Goal: Task Accomplishment & Management: Use online tool/utility

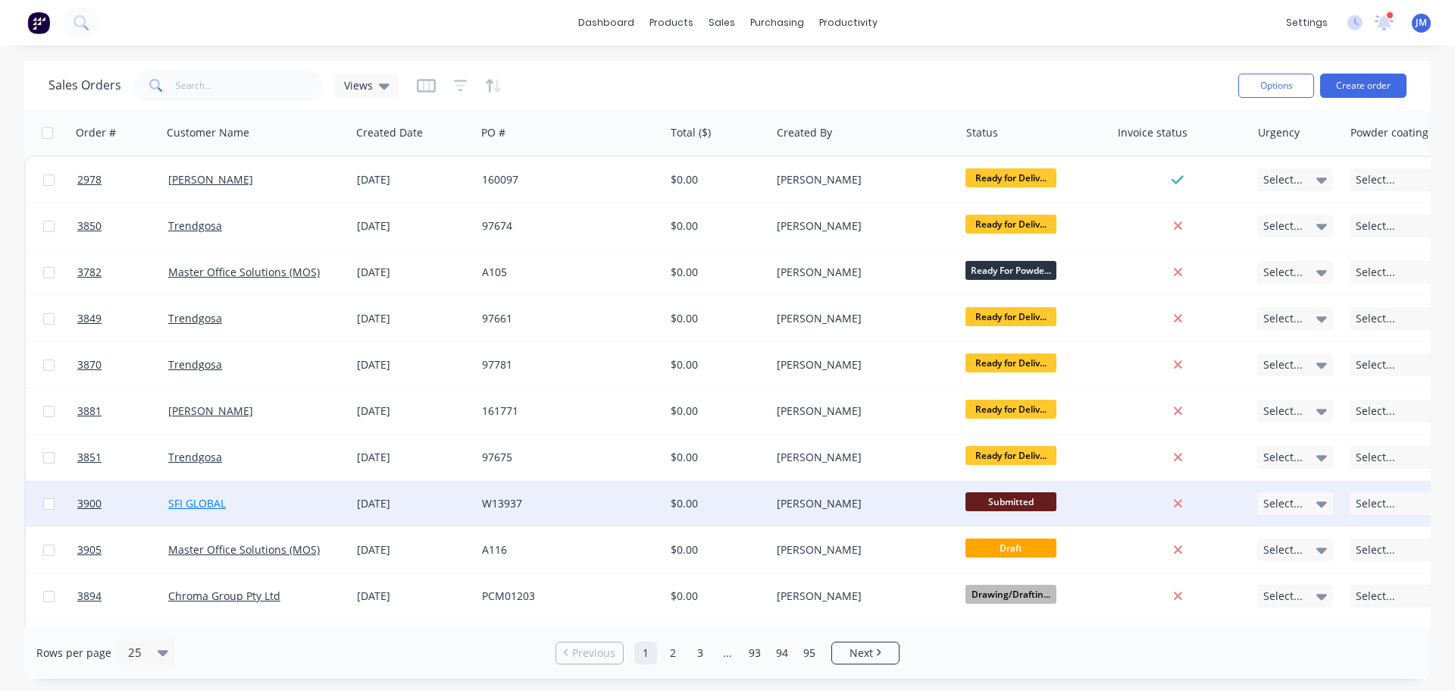
click at [187, 500] on link "SFI GLOBAL" at bounding box center [197, 503] width 58 height 14
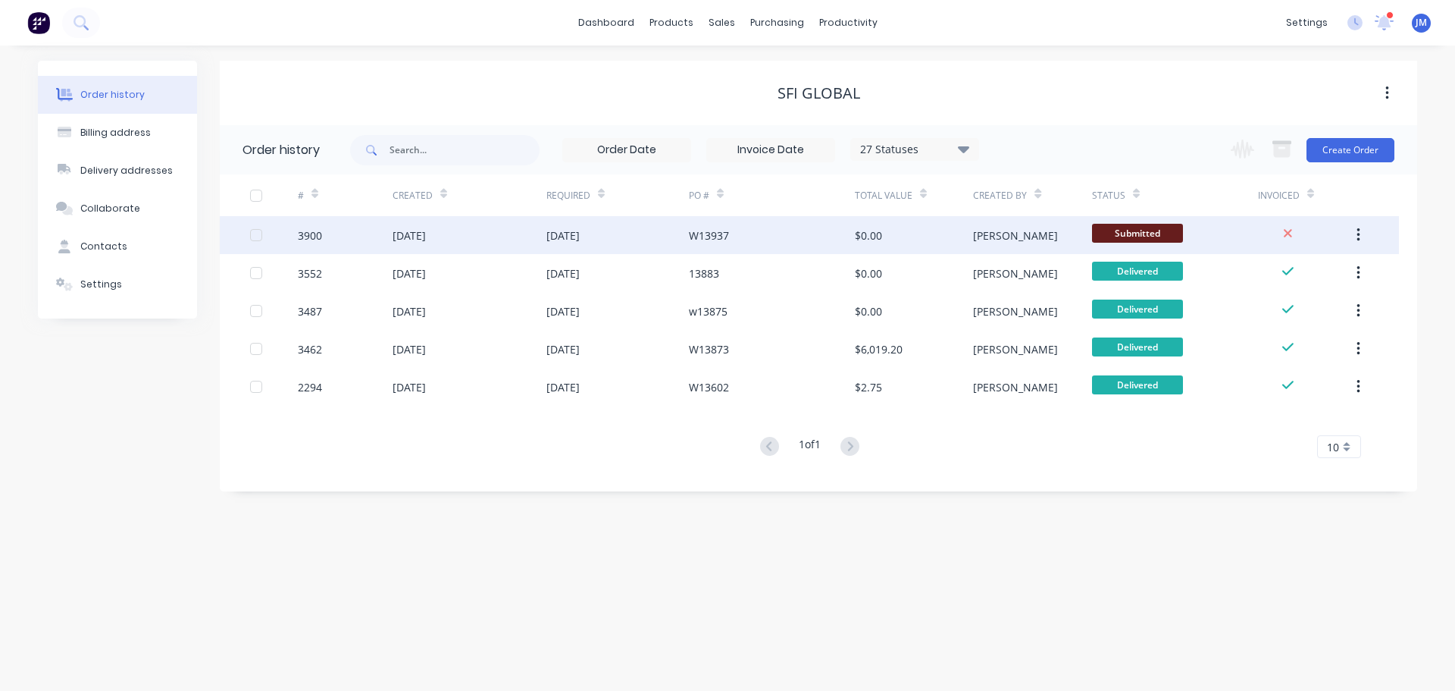
click at [331, 230] on div "3900" at bounding box center [345, 235] width 95 height 38
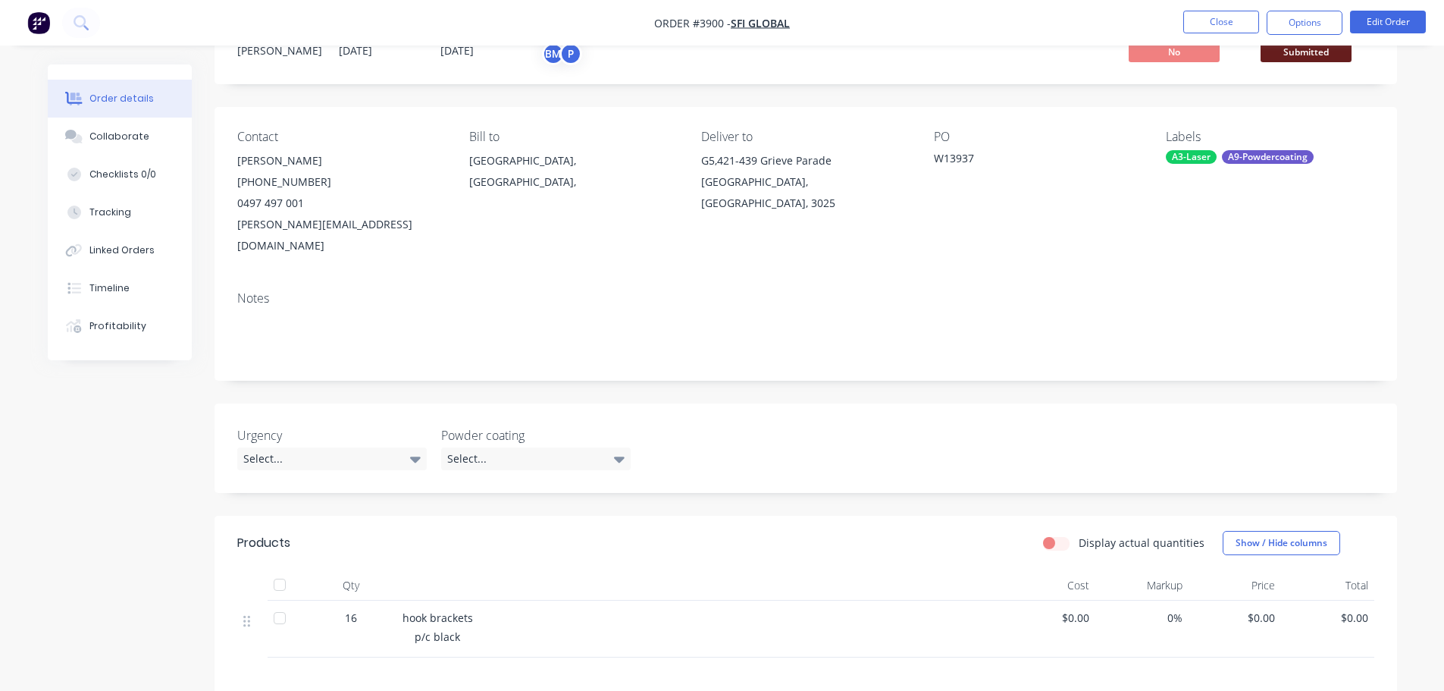
scroll to position [152, 0]
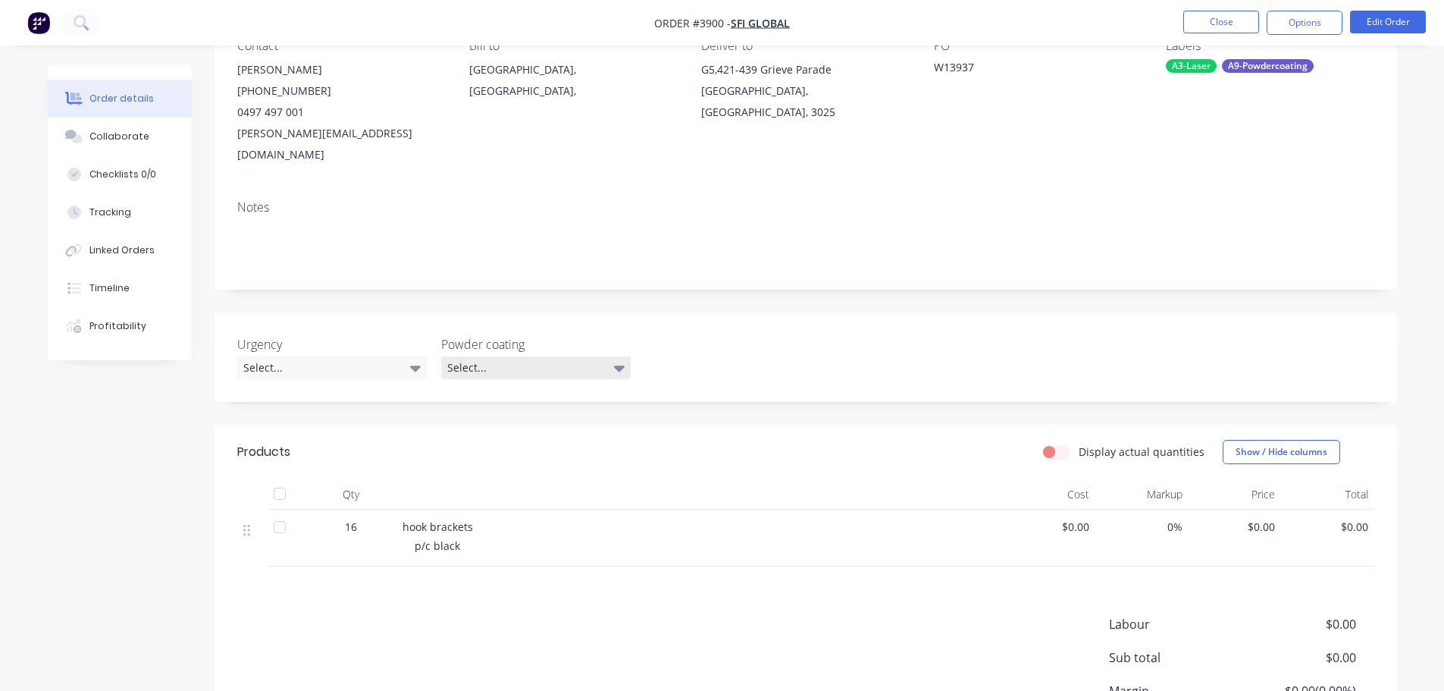
click at [474, 356] on div "Select..." at bounding box center [536, 367] width 190 height 23
click at [473, 410] on div "Black" at bounding box center [470, 409] width 35 height 20
drag, startPoint x: 895, startPoint y: 288, endPoint x: 1036, endPoint y: 175, distance: 180.7
click at [896, 287] on div "Created by [PERSON_NAME] Created [DATE] Required [DATE] Assigned to BM P Invoic…" at bounding box center [806, 363] width 1183 height 901
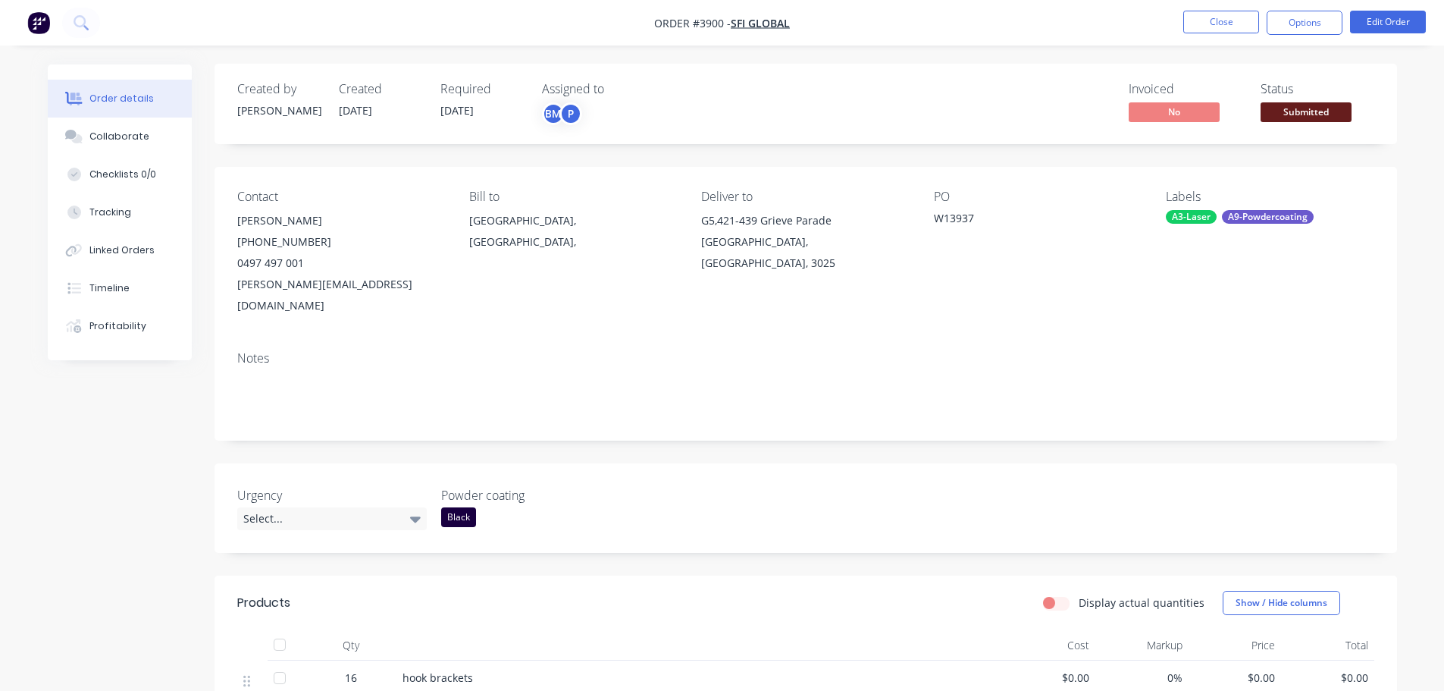
scroll to position [0, 0]
click at [1319, 21] on button "Options" at bounding box center [1305, 23] width 76 height 24
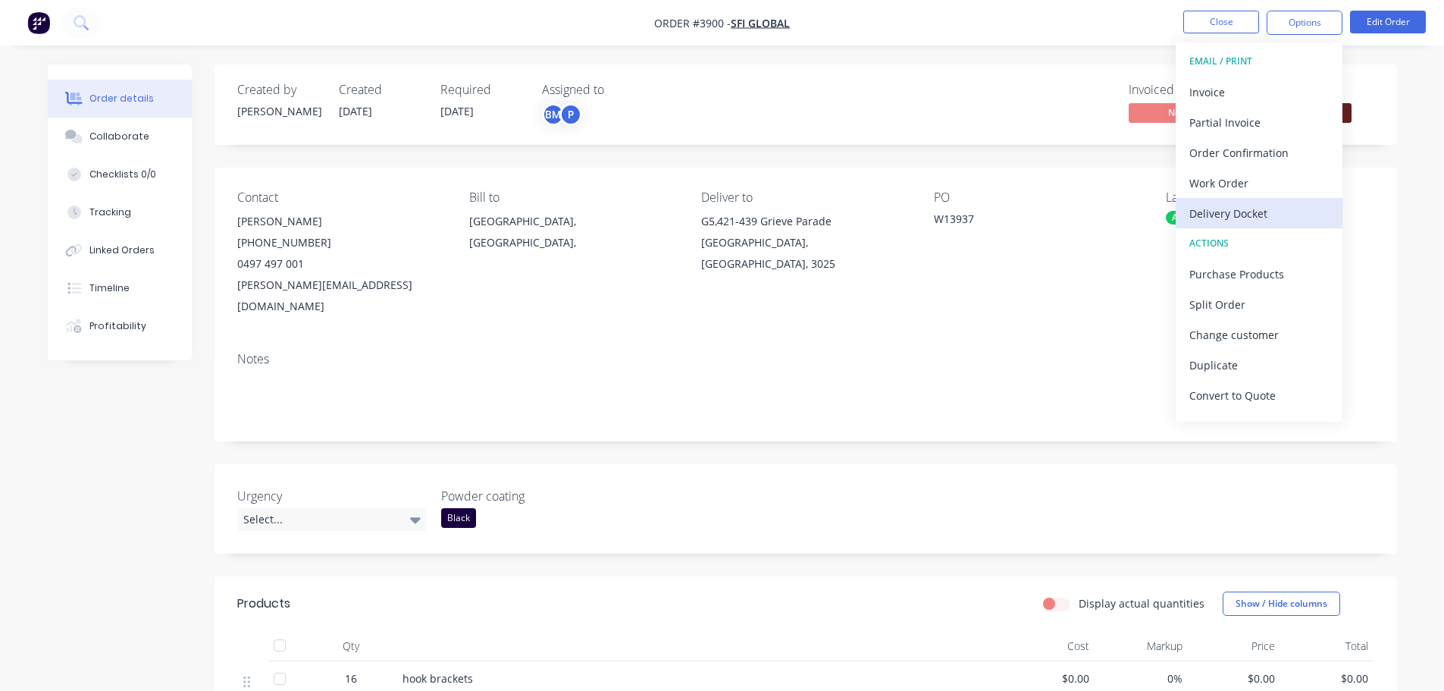
click at [1211, 208] on div "Delivery Docket" at bounding box center [1258, 213] width 139 height 22
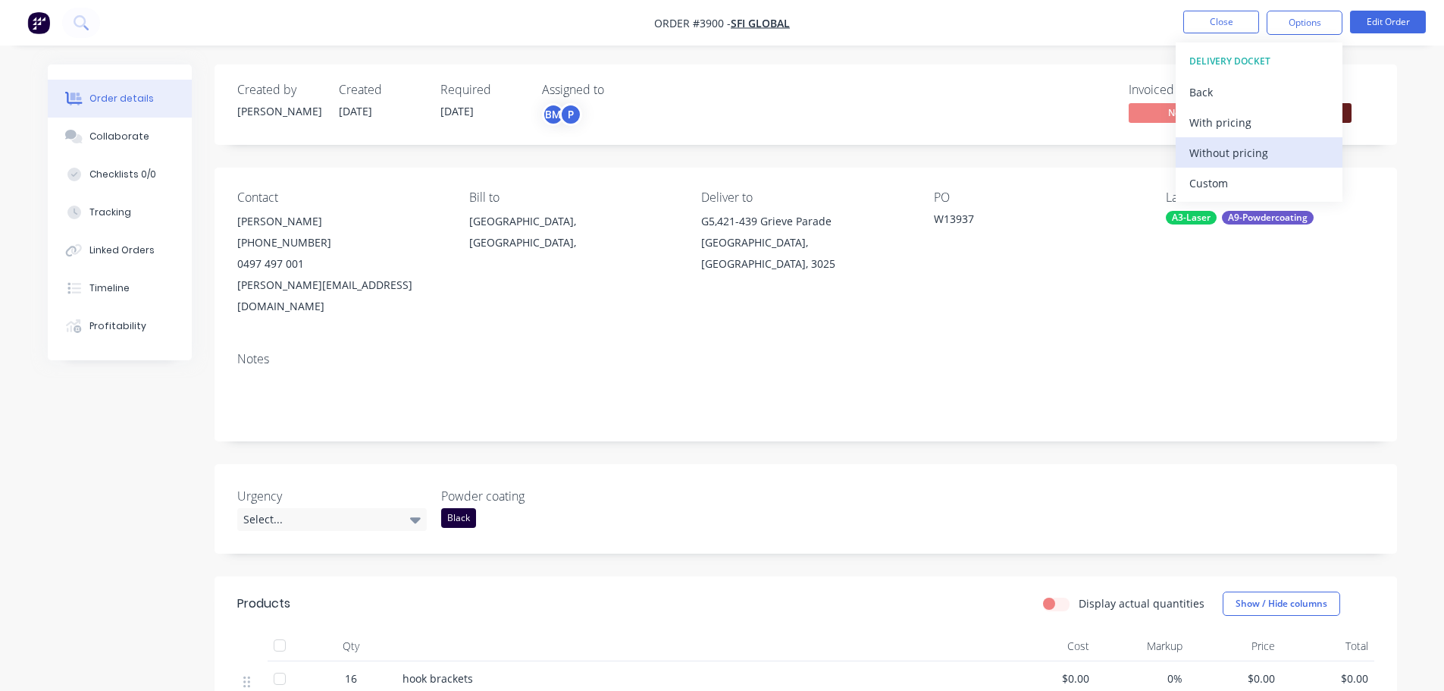
click at [1202, 155] on div "Without pricing" at bounding box center [1258, 153] width 139 height 22
